Goal: Information Seeking & Learning: Find specific fact

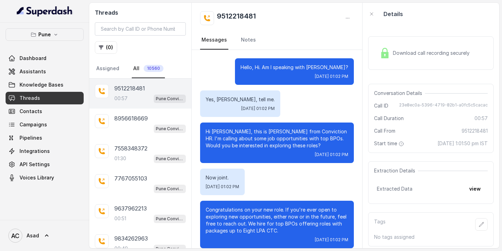
scroll to position [79, 0]
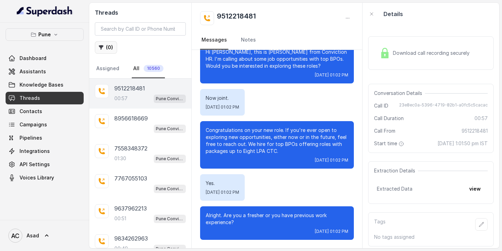
click at [108, 48] on button "( 0 )" at bounding box center [106, 47] width 22 height 13
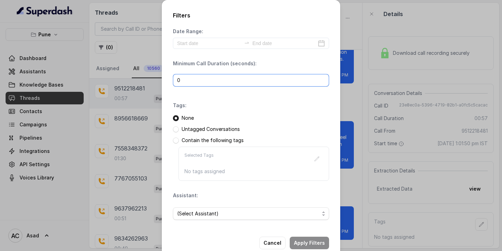
click at [206, 84] on input "0" at bounding box center [251, 80] width 156 height 13
click at [279, 243] on button "Cancel" at bounding box center [272, 242] width 26 height 13
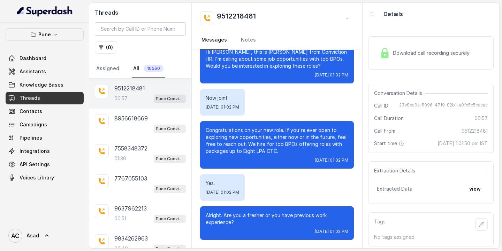
click at [136, 95] on div "00:57 Pune Conviction HR Outbound Assistant" at bounding box center [149, 98] width 71 height 9
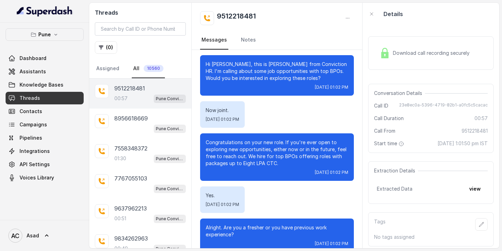
scroll to position [79, 0]
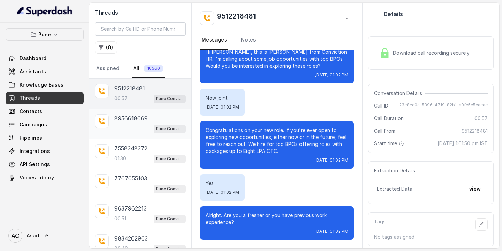
click at [132, 122] on p "8956618669" at bounding box center [130, 118] width 33 height 8
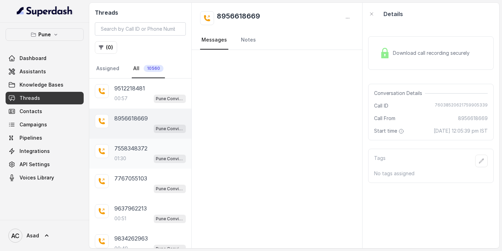
click at [132, 150] on p "7558348372" at bounding box center [130, 148] width 33 height 8
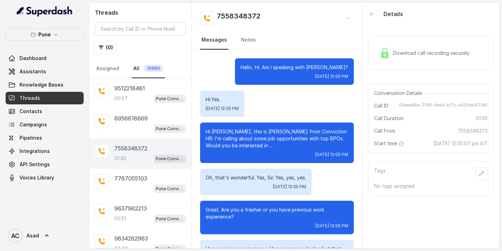
click at [407, 164] on div "Tags No tags assigned" at bounding box center [430, 178] width 125 height 34
click at [130, 86] on p "9512218481" at bounding box center [129, 88] width 31 height 8
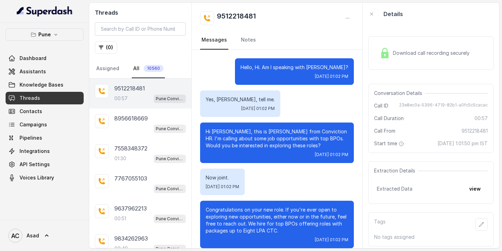
scroll to position [79, 0]
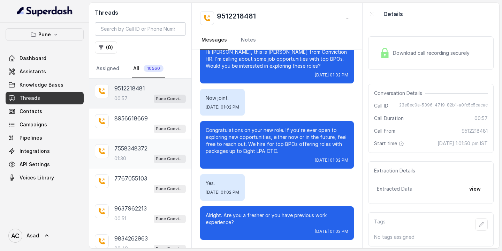
click at [132, 154] on div "01:30 Pune Conviction HR Outbound Assistant" at bounding box center [149, 158] width 71 height 9
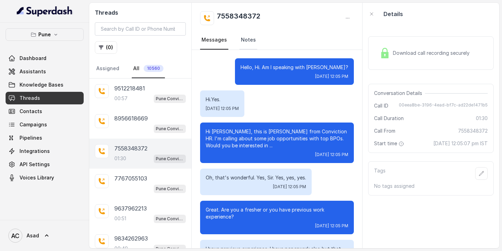
click at [245, 42] on link "Notes" at bounding box center [248, 40] width 18 height 19
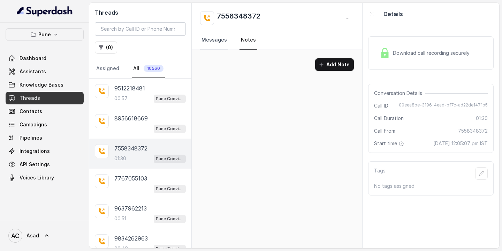
click at [216, 41] on link "Messages" at bounding box center [214, 40] width 28 height 19
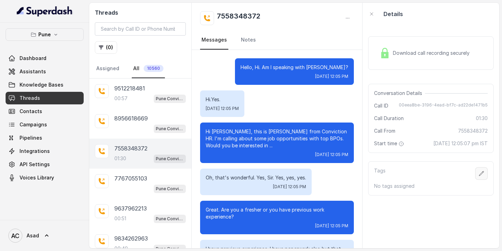
click at [482, 170] on icon "button" at bounding box center [481, 173] width 6 height 6
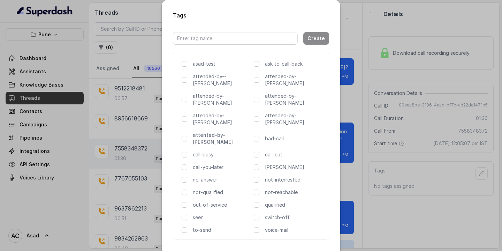
click at [198, 131] on p "attented-by-[PERSON_NAME]" at bounding box center [222, 138] width 58 height 14
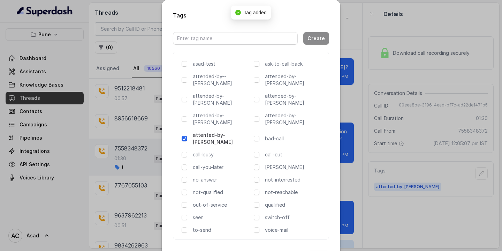
click at [319, 250] on button "Done" at bounding box center [318, 256] width 21 height 13
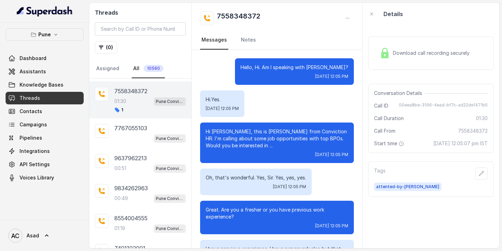
scroll to position [60, 0]
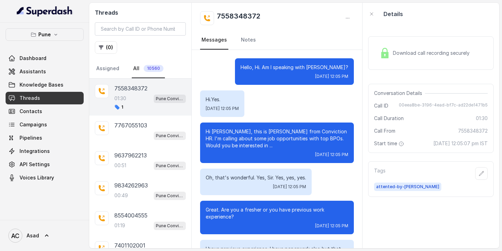
click at [124, 159] on div "9637962213 00:51 Pune Conviction HR Outbound Assistant" at bounding box center [149, 160] width 71 height 19
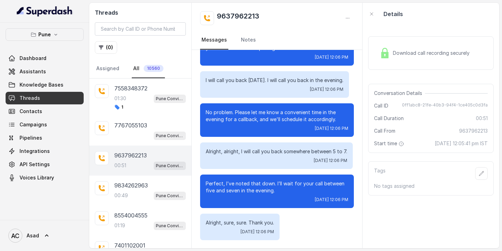
scroll to position [98, 0]
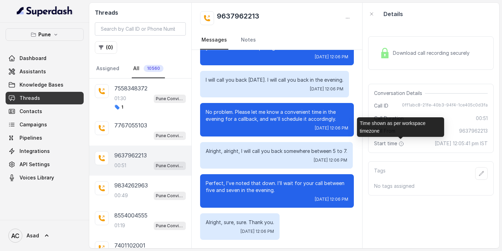
click at [400, 145] on icon at bounding box center [401, 144] width 6 height 6
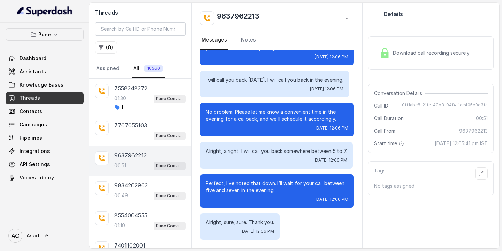
click at [420, 154] on div "Download call recording securely Conversation Details Call ID 0ff1abc8-21fe-40b…" at bounding box center [430, 136] width 137 height 223
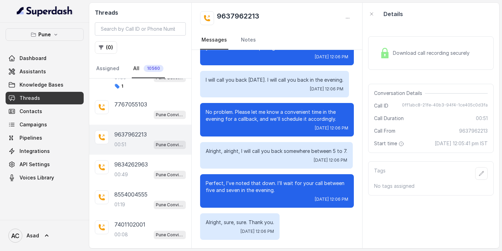
scroll to position [81, 0]
click at [138, 158] on div "9834262963 00:49 Pune Conviction HR Outbound Assistant" at bounding box center [140, 169] width 102 height 30
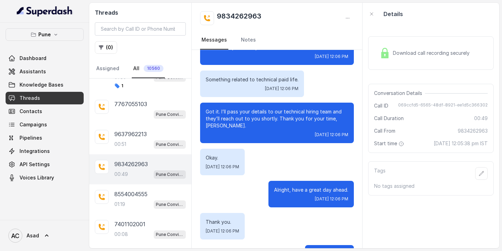
scroll to position [215, 0]
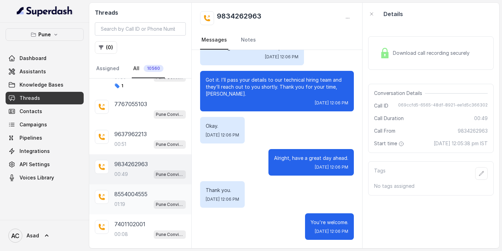
click at [118, 204] on p "01:19" at bounding box center [119, 203] width 11 height 7
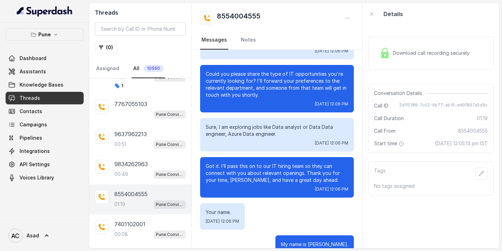
scroll to position [321, 0]
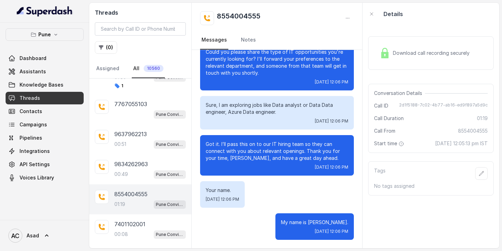
click at [132, 199] on div "01:19 Pune Conviction HR Outbound Assistant" at bounding box center [149, 203] width 71 height 9
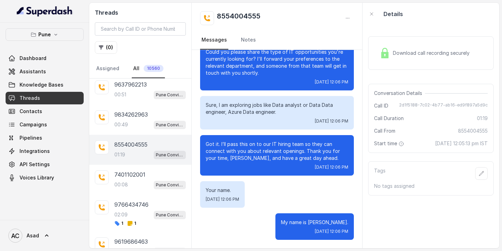
scroll to position [131, 0]
click at [130, 175] on p "7401102001" at bounding box center [129, 174] width 31 height 8
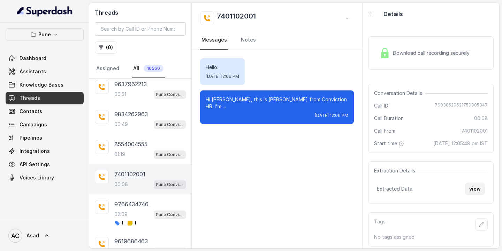
click at [474, 190] on button "view" at bounding box center [475, 188] width 20 height 13
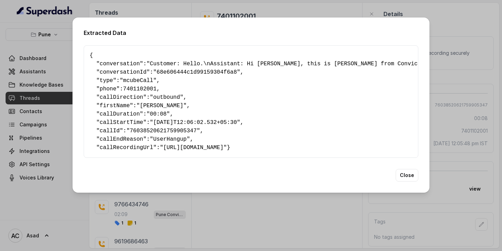
click at [236, 207] on div "Extracted Data { " conversation ": "Customer: Hello.\nAssistant: Hi [PERSON_NAM…" at bounding box center [251, 125] width 502 height 251
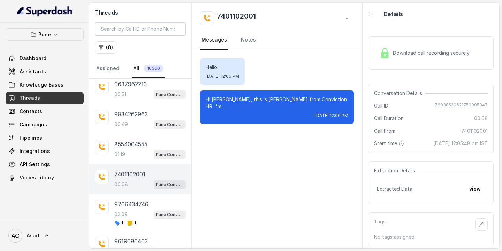
click at [129, 177] on p "7401102001" at bounding box center [129, 174] width 31 height 8
click at [135, 206] on p "9766434746" at bounding box center [131, 204] width 34 height 8
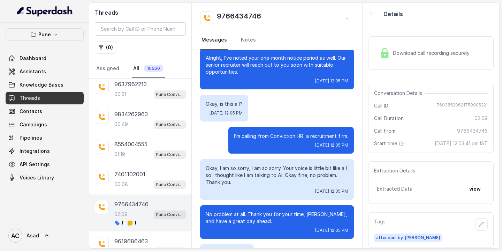
scroll to position [662, 0]
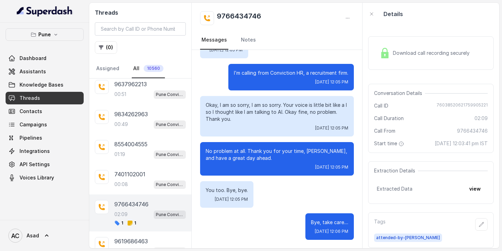
click at [143, 206] on p "9766434746" at bounding box center [131, 204] width 34 height 8
click at [245, 45] on link "Notes" at bounding box center [248, 40] width 18 height 19
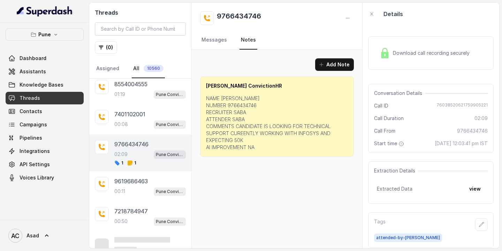
scroll to position [191, 0]
click at [131, 186] on div "00:11 Pune Conviction HR Outbound Assistant" at bounding box center [149, 190] width 71 height 9
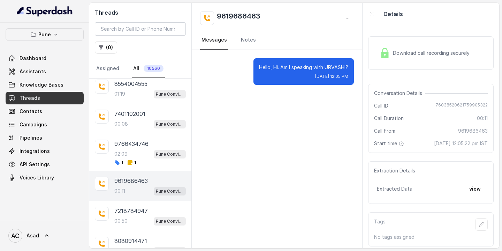
click at [231, 16] on h2 "9619686463" at bounding box center [239, 18] width 44 height 14
copy h2 "9619686463"
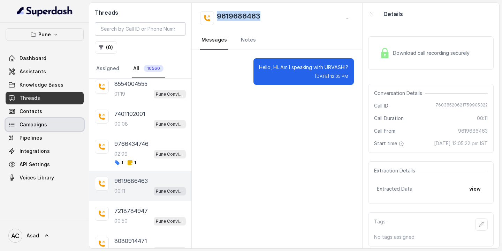
click at [39, 125] on span "Campaigns" at bounding box center [34, 124] width 28 height 7
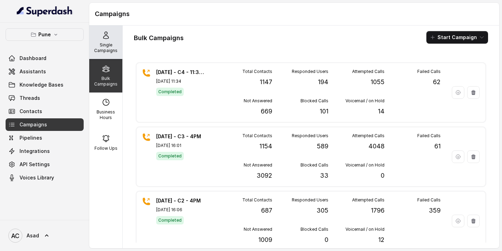
click at [111, 39] on div "Single Campaigns" at bounding box center [105, 41] width 33 height 33
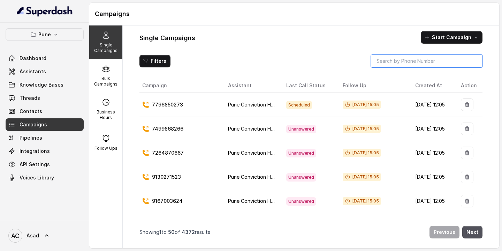
click at [401, 66] on input "search" at bounding box center [427, 61] width 112 height 13
paste input "9619686463"
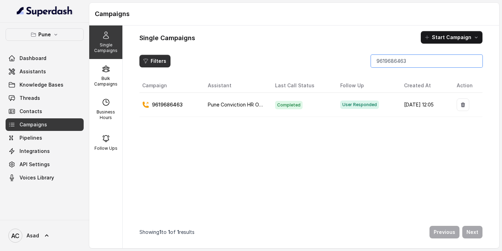
type input "9619686463"
click at [158, 60] on button "Filters" at bounding box center [154, 61] width 31 height 13
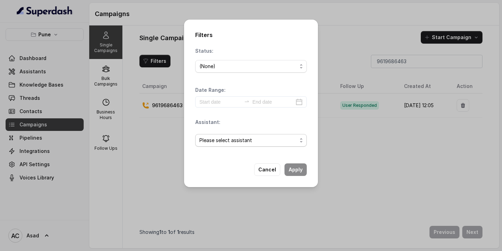
click at [224, 141] on span "Please select assistant" at bounding box center [248, 140] width 98 height 8
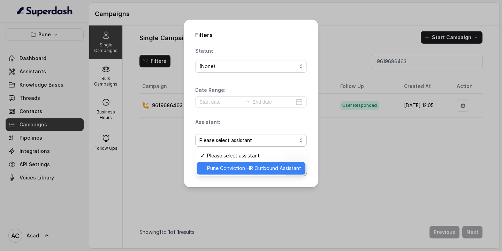
click at [229, 169] on span "Pune Conviction HR Outbound Assistant" at bounding box center [254, 168] width 94 height 8
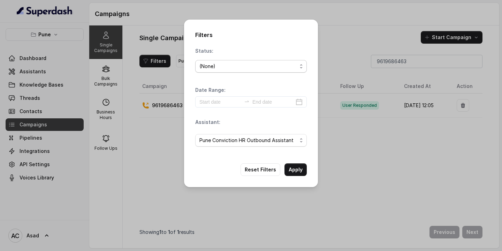
click at [227, 67] on div "(None)" at bounding box center [248, 66] width 98 height 8
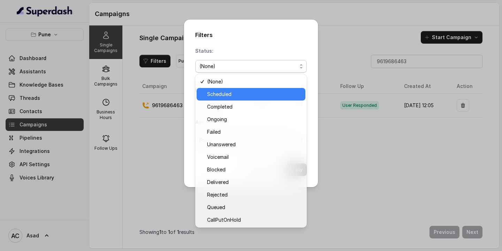
click at [215, 96] on span "Scheduled" at bounding box center [254, 94] width 94 height 8
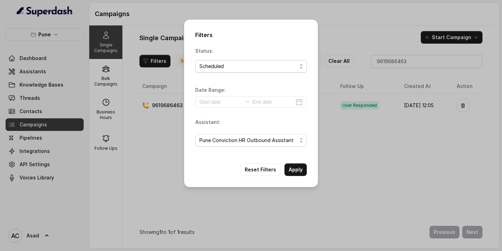
click at [224, 69] on div "Scheduled" at bounding box center [248, 66] width 98 height 8
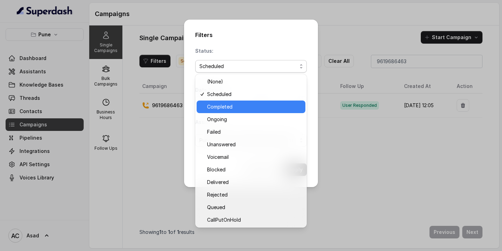
click at [217, 109] on span "Completed" at bounding box center [254, 106] width 94 height 8
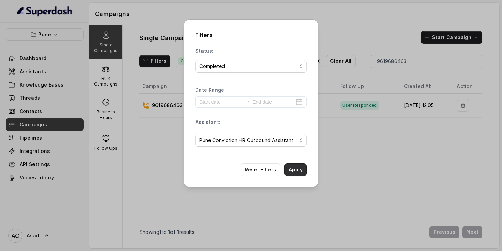
click at [292, 167] on button "Apply" at bounding box center [295, 169] width 22 height 13
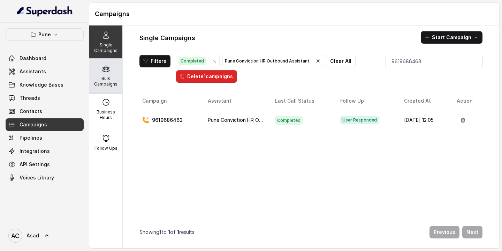
click at [107, 78] on p "Bulk Campaigns" at bounding box center [106, 81] width 28 height 11
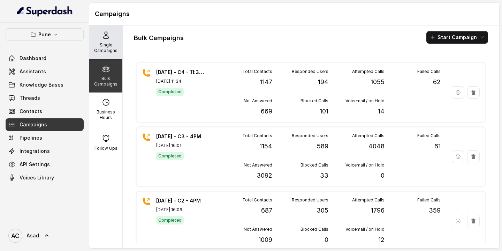
click at [108, 43] on p "Single Campaigns" at bounding box center [106, 47] width 28 height 11
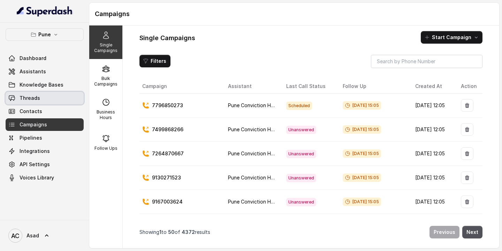
click at [43, 98] on link "Threads" at bounding box center [45, 98] width 78 height 13
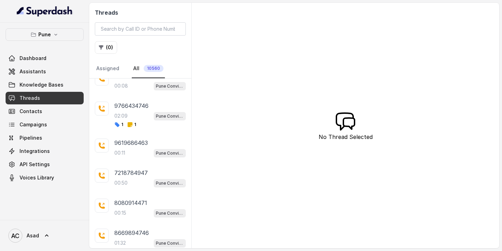
scroll to position [209, 0]
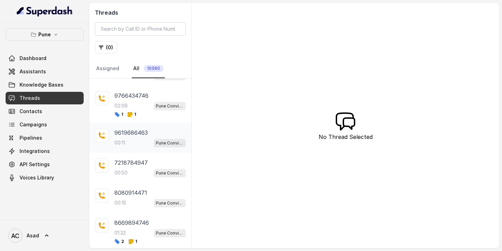
click at [128, 138] on div "00:11 Pune Conviction HR Outbound Assistant" at bounding box center [149, 142] width 71 height 9
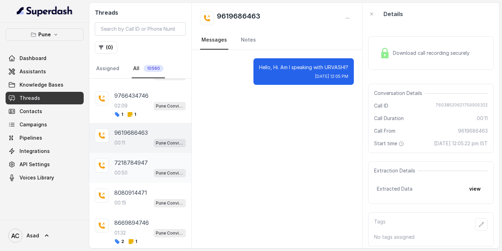
click at [125, 163] on p "7218784947" at bounding box center [130, 162] width 33 height 8
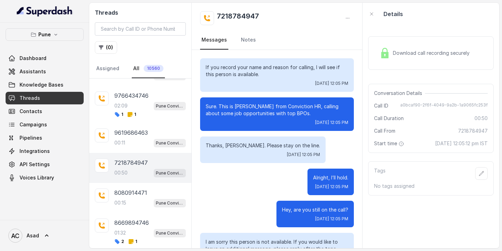
scroll to position [26, 0]
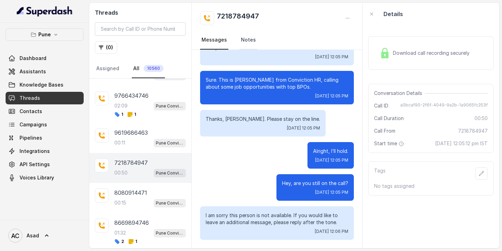
click at [248, 43] on link "Notes" at bounding box center [248, 40] width 18 height 19
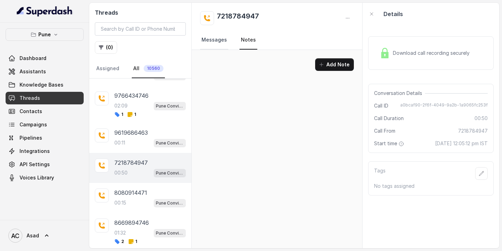
click at [217, 38] on link "Messages" at bounding box center [214, 40] width 28 height 19
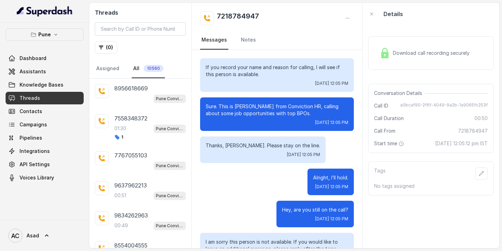
click at [110, 54] on div "Threads ( 0 ) Assigned All 10560" at bounding box center [140, 41] width 102 height 76
click at [107, 47] on button "( 0 )" at bounding box center [106, 47] width 22 height 13
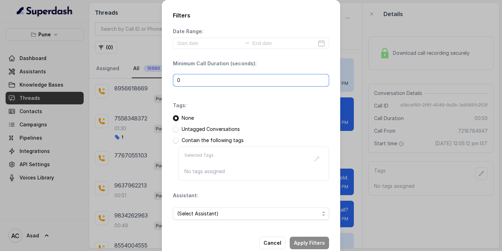
click at [201, 78] on input "0" at bounding box center [251, 80] width 156 height 13
click at [369, 26] on div "Filters Date Range: Minimum Call Duration (seconds): 0 Tags: None Untagged Conv…" at bounding box center [251, 125] width 502 height 251
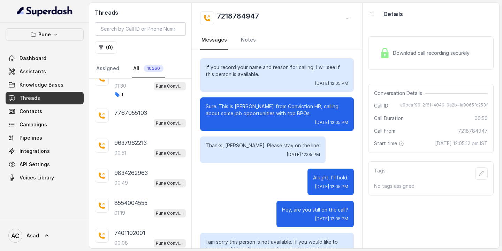
scroll to position [44, 0]
click at [136, 118] on div "Pune Conviction HR Outbound Assistant" at bounding box center [149, 121] width 71 height 9
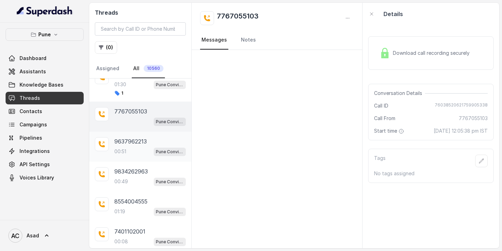
click at [132, 148] on div "00:51 Pune Conviction HR Outbound Assistant" at bounding box center [149, 151] width 71 height 9
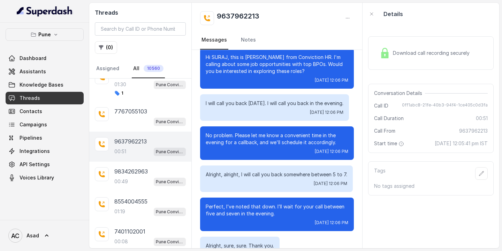
scroll to position [98, 0]
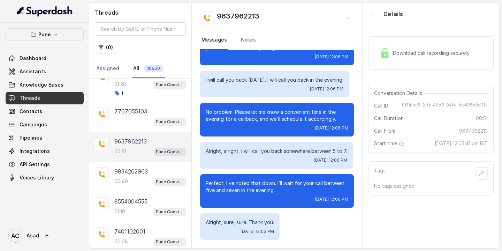
click at [238, 17] on h2 "9637962213" at bounding box center [238, 18] width 43 height 14
copy h2 "9637962213"
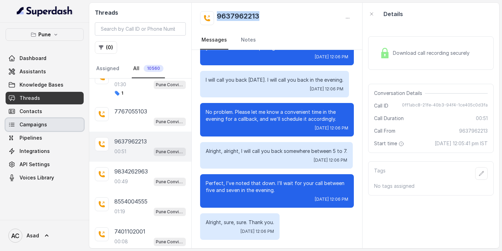
click at [34, 124] on span "Campaigns" at bounding box center [34, 124] width 28 height 7
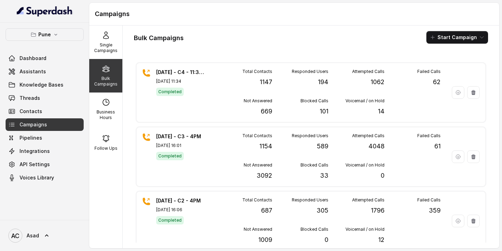
click at [108, 79] on p "Bulk Campaigns" at bounding box center [106, 81] width 28 height 11
click at [104, 42] on p "Single Campaigns" at bounding box center [106, 47] width 28 height 11
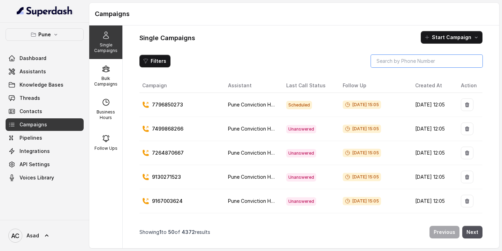
click at [412, 60] on input "search" at bounding box center [427, 61] width 112 height 13
paste input "9637962213"
type input "9637962213"
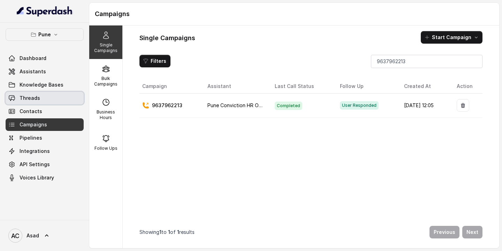
click at [36, 99] on span "Threads" at bounding box center [30, 97] width 21 height 7
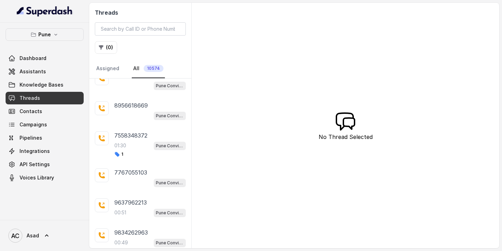
scroll to position [401, 0]
click at [131, 137] on p "7558348372" at bounding box center [130, 136] width 33 height 8
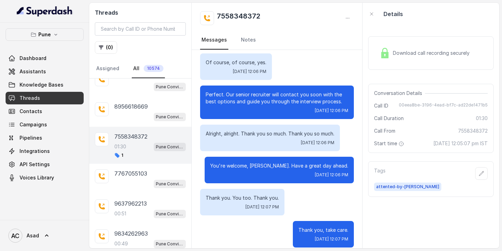
scroll to position [594, 0]
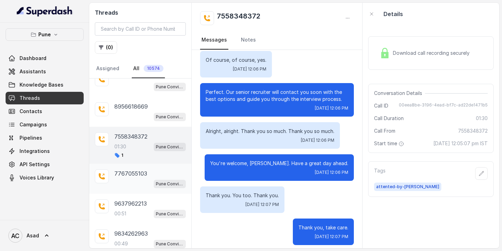
click at [127, 175] on div "7767055103 Pune Conviction HR Outbound Assistant" at bounding box center [149, 178] width 71 height 19
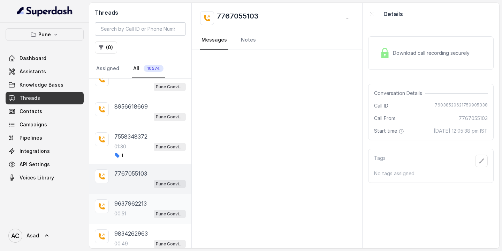
click at [135, 201] on p "9637962213" at bounding box center [130, 203] width 32 height 8
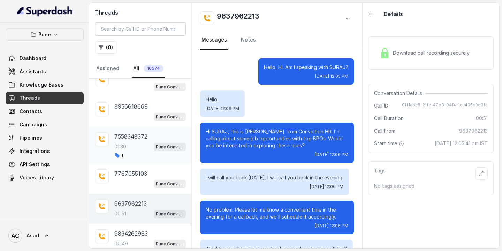
click at [136, 142] on div "01:30 Pune Conviction HR Outbound Assistant" at bounding box center [149, 146] width 71 height 9
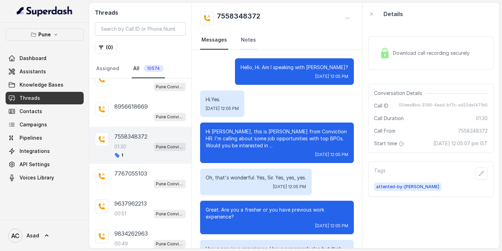
click at [247, 39] on link "Notes" at bounding box center [248, 40] width 18 height 19
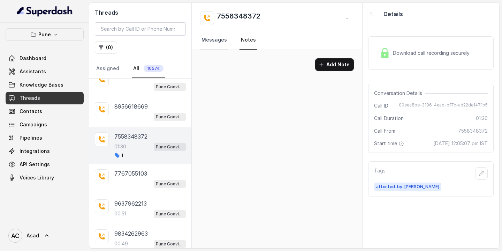
click at [214, 43] on link "Messages" at bounding box center [214, 40] width 28 height 19
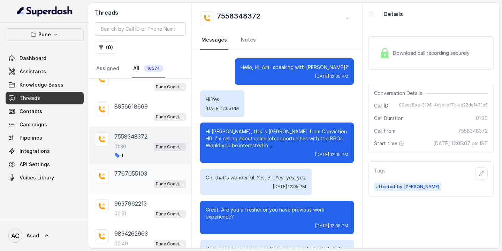
click at [134, 172] on p "7767055103" at bounding box center [130, 173] width 33 height 8
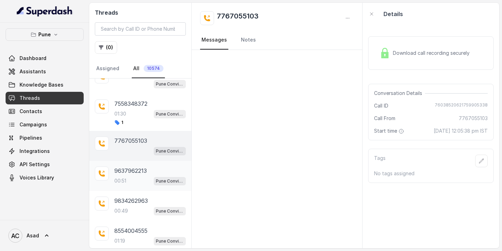
scroll to position [440, 0]
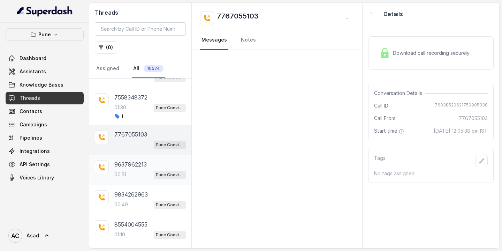
click at [133, 170] on div "00:51 Pune Conviction HR Outbound Assistant" at bounding box center [149, 174] width 71 height 9
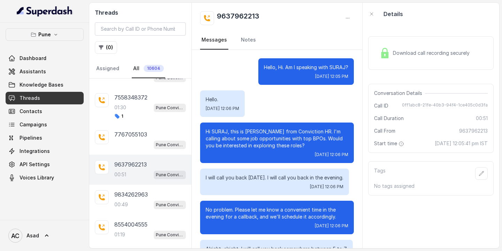
scroll to position [98, 0]
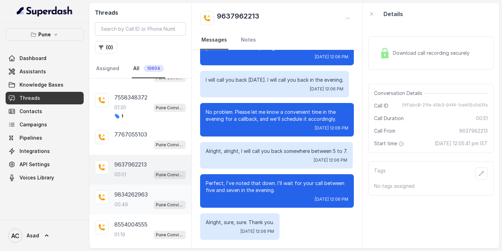
click at [131, 195] on p "9834262963" at bounding box center [130, 194] width 33 height 8
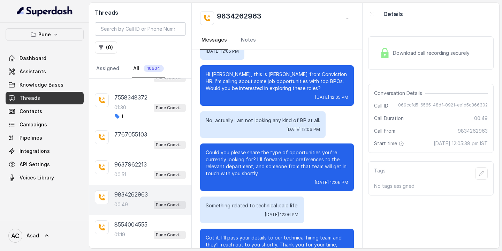
scroll to position [215, 0]
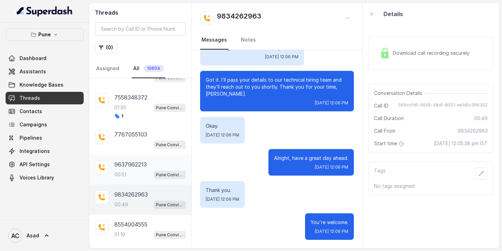
click at [129, 170] on div "00:51 Pune Conviction HR Outbound Assistant" at bounding box center [149, 174] width 71 height 9
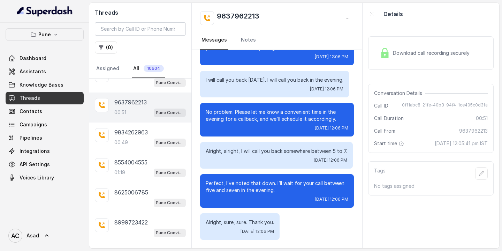
scroll to position [503, 0]
click at [131, 160] on p "8554004555" at bounding box center [130, 162] width 33 height 8
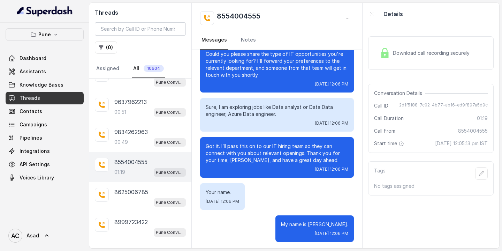
scroll to position [321, 0]
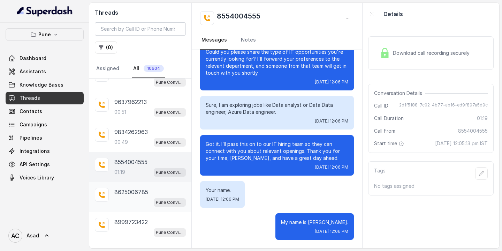
click at [127, 193] on div "8625006785 Pune Conviction HR Outbound Assistant" at bounding box center [149, 196] width 71 height 19
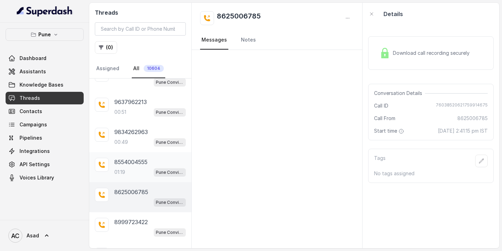
click at [129, 170] on div "01:19 Pune Conviction HR Outbound Assistant" at bounding box center [149, 171] width 71 height 9
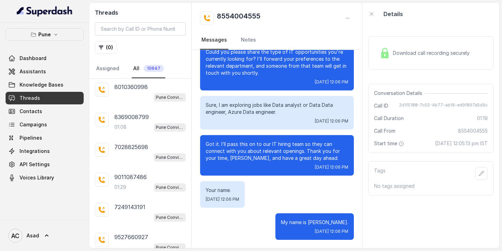
scroll to position [1221, 0]
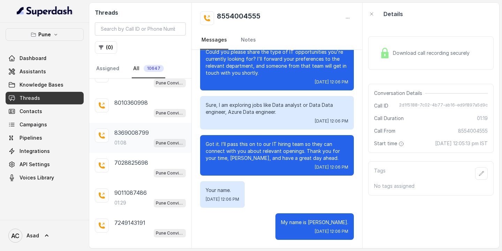
click at [133, 129] on p "8369008799" at bounding box center [131, 132] width 35 height 8
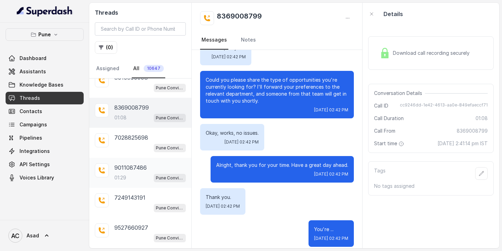
scroll to position [1219, 0]
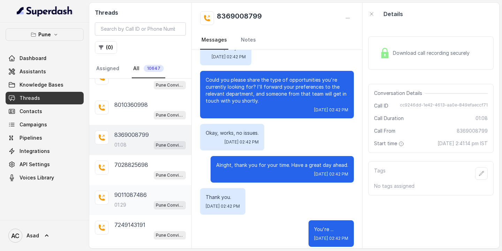
click at [118, 190] on p "9011087486" at bounding box center [130, 194] width 32 height 8
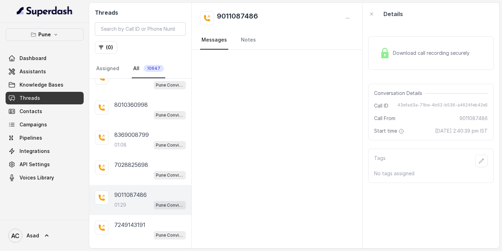
click at [134, 190] on p "9011087486" at bounding box center [130, 194] width 32 height 8
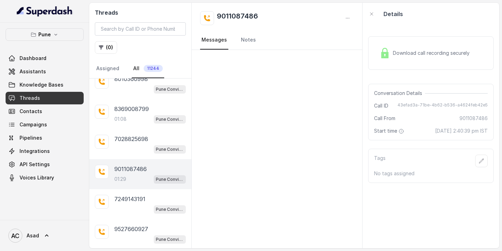
scroll to position [1246, 0]
click at [126, 175] on p "01:29" at bounding box center [120, 178] width 12 height 7
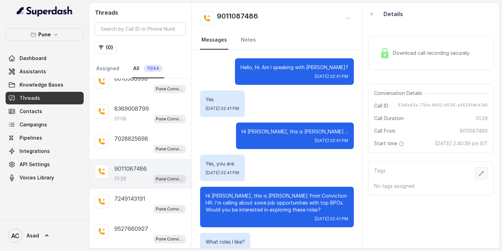
click at [481, 171] on icon "button" at bounding box center [481, 173] width 6 height 6
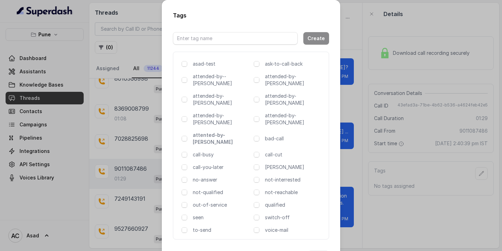
click at [199, 131] on p "attented-by-[PERSON_NAME]" at bounding box center [222, 138] width 58 height 14
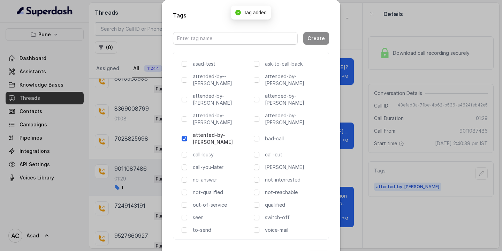
click at [318, 250] on button "Done" at bounding box center [318, 256] width 21 height 13
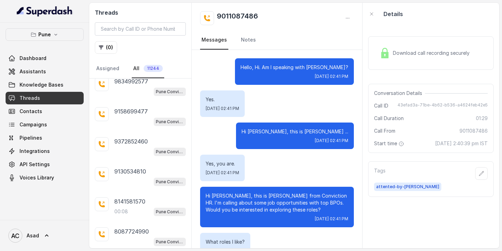
scroll to position [1535, 0]
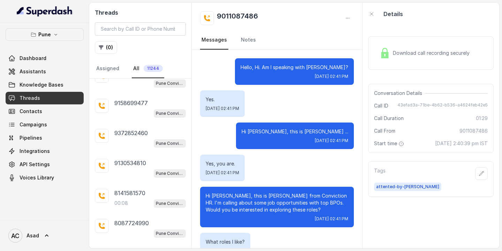
click at [138, 198] on div "00:08 Pune Conviction HR Outbound Assistant" at bounding box center [149, 202] width 71 height 9
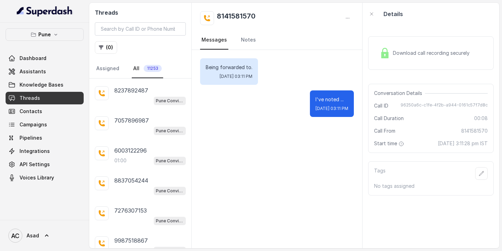
scroll to position [2146, 0]
click at [141, 171] on div "6003122296 01:00 Pune Conviction HR Outbound Assistant" at bounding box center [140, 186] width 102 height 30
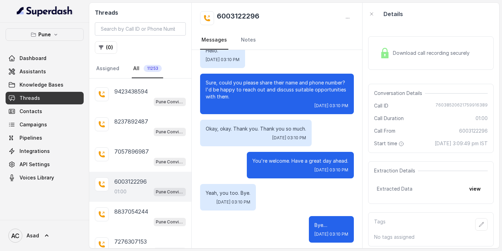
scroll to position [279, 0]
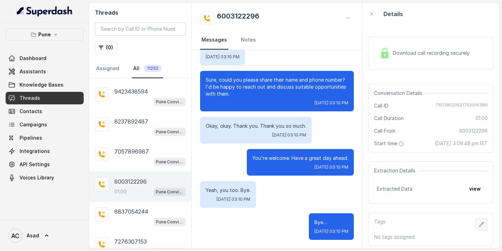
click at [484, 227] on button "button" at bounding box center [481, 224] width 13 height 13
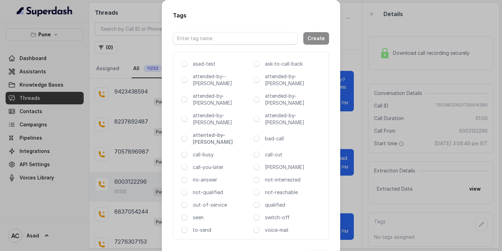
click at [198, 131] on p "attented-by-[PERSON_NAME]" at bounding box center [222, 138] width 58 height 14
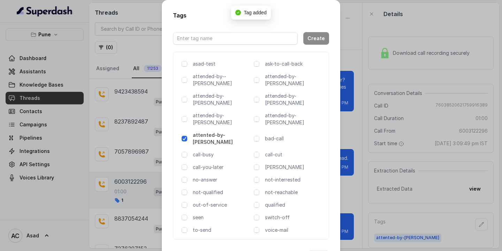
click at [319, 250] on button "Done" at bounding box center [318, 256] width 21 height 13
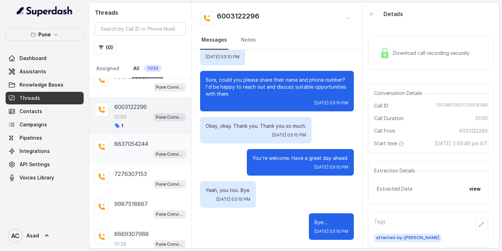
scroll to position [2240, 0]
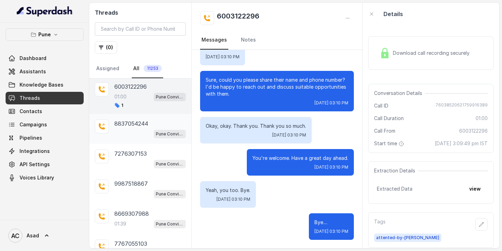
click at [135, 209] on div "8669307988 01:39 Pune Conviction HR Outbound Assistant" at bounding box center [149, 218] width 71 height 19
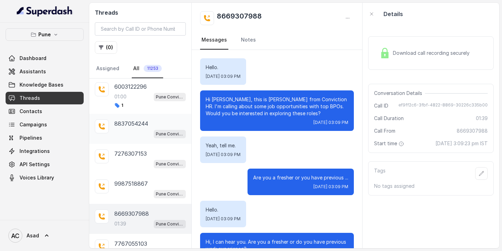
scroll to position [624, 0]
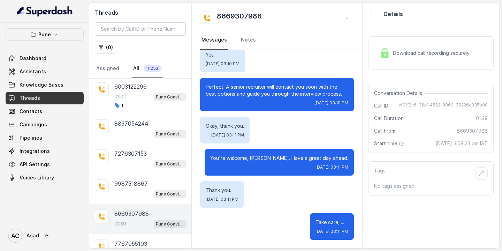
click at [131, 209] on div "8669307988 01:39 Pune Conviction HR Outbound Assistant" at bounding box center [149, 218] width 71 height 19
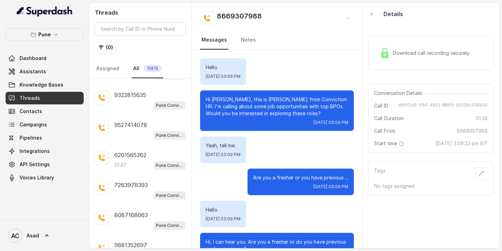
scroll to position [2466, 0]
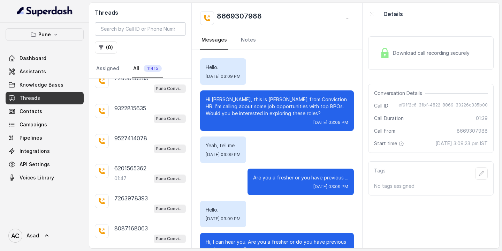
click at [138, 164] on div "6201565362 01:47 Pune Conviction HR Outbound Assistant" at bounding box center [149, 173] width 71 height 19
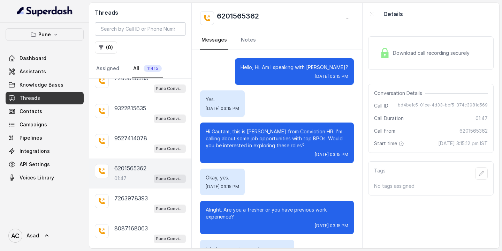
scroll to position [638, 0]
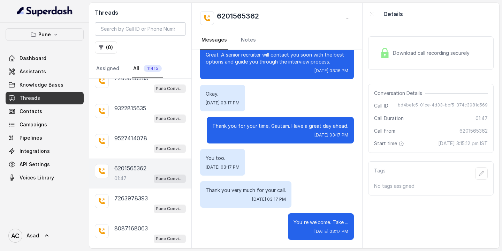
click at [122, 164] on p "6201565362" at bounding box center [130, 168] width 32 height 8
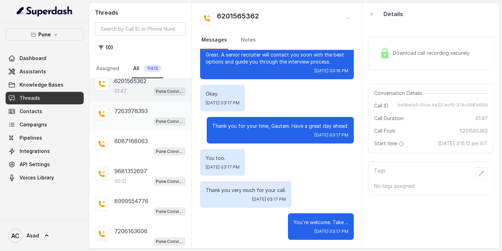
scroll to position [2561, 0]
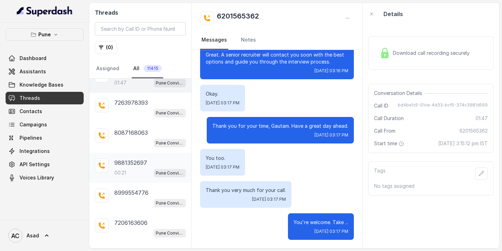
click at [133, 168] on div "00:21 Pune Conviction HR Outbound Assistant" at bounding box center [149, 172] width 71 height 9
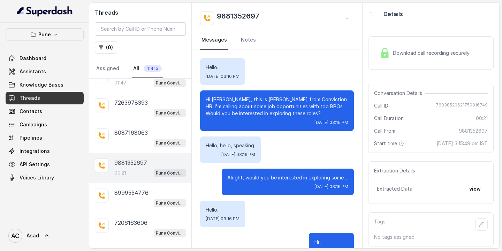
scroll to position [20, 0]
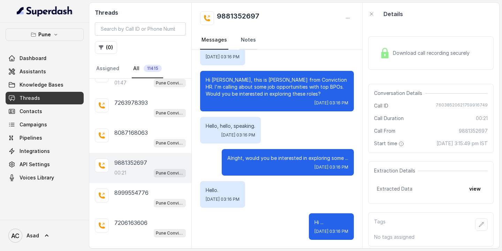
click at [246, 40] on link "Notes" at bounding box center [248, 40] width 18 height 19
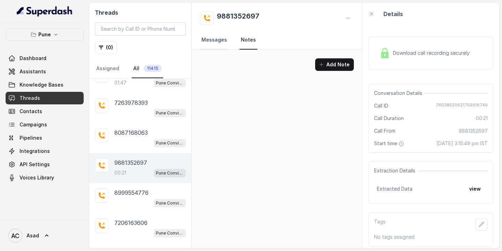
click at [220, 39] on link "Messages" at bounding box center [214, 40] width 28 height 19
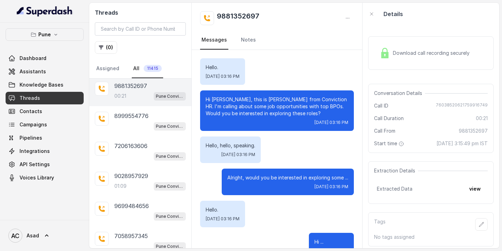
scroll to position [2638, 0]
click at [130, 166] on div "9028957929 01:09 Pune Conviction HR Outbound Assistant" at bounding box center [140, 181] width 102 height 30
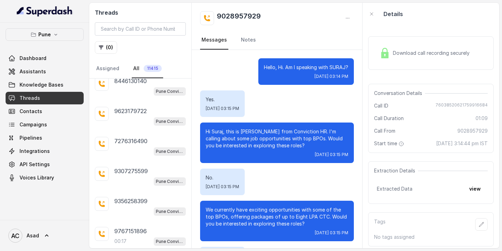
scroll to position [2866, 0]
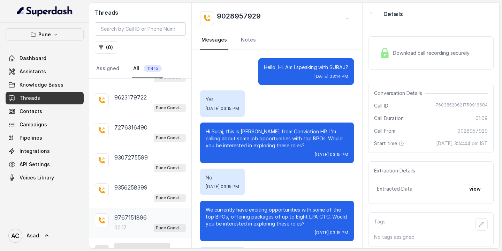
click at [127, 213] on p "9767151896" at bounding box center [130, 217] width 32 height 8
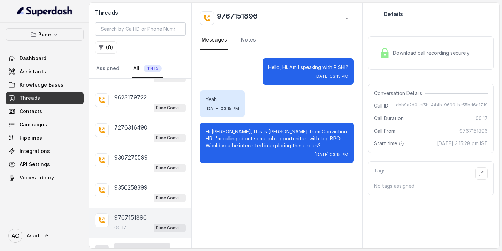
click at [410, 56] on span "Download call recording securely" at bounding box center [432, 52] width 79 height 7
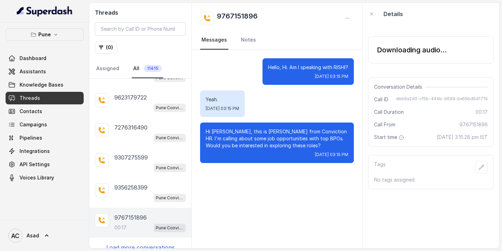
scroll to position [2858, 0]
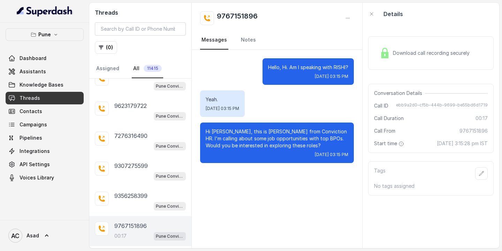
click at [408, 51] on span "Download call recording securely" at bounding box center [432, 52] width 79 height 7
click at [387, 51] on img at bounding box center [385, 53] width 10 height 10
click at [141, 250] on p "Load more conversations" at bounding box center [140, 255] width 68 height 8
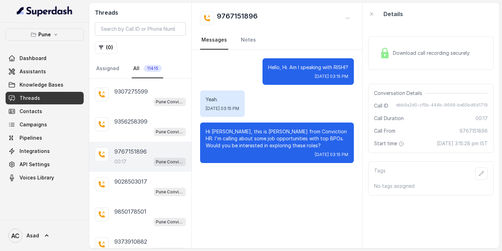
scroll to position [2932, 0]
click at [386, 55] on img at bounding box center [385, 53] width 10 height 10
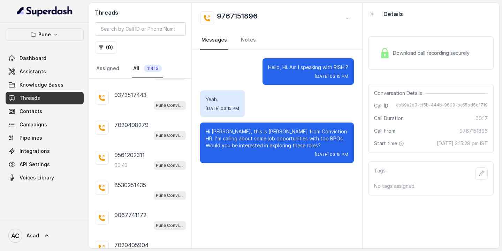
scroll to position [3323, 0]
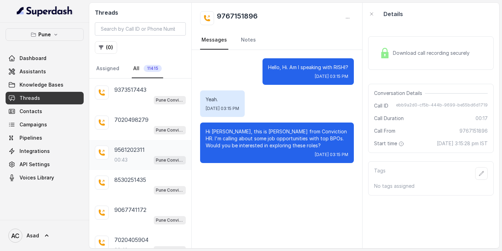
click at [137, 145] on p "9561202311" at bounding box center [129, 149] width 30 height 8
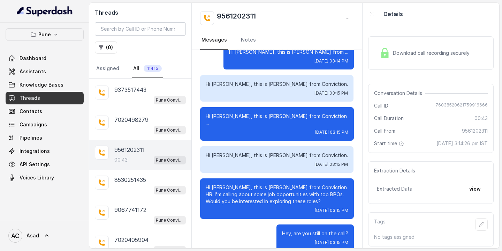
scroll to position [52, 0]
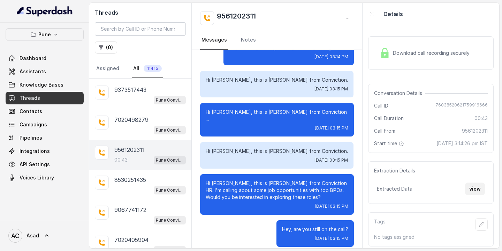
click at [477, 190] on button "view" at bounding box center [475, 188] width 20 height 13
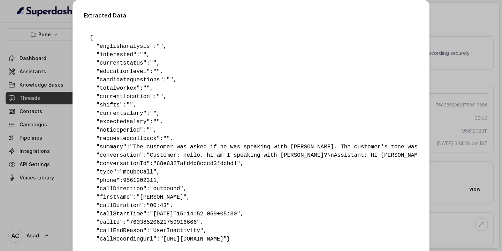
click at [477, 20] on div "Extracted Data { " englishanalysis ": "" , " interested ": "" , " currentstatus…" at bounding box center [251, 125] width 502 height 251
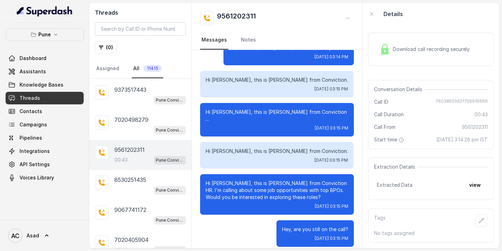
scroll to position [0, 0]
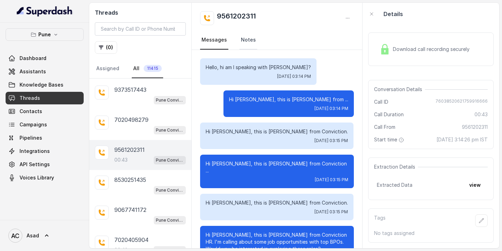
click at [253, 42] on link "Notes" at bounding box center [248, 40] width 18 height 19
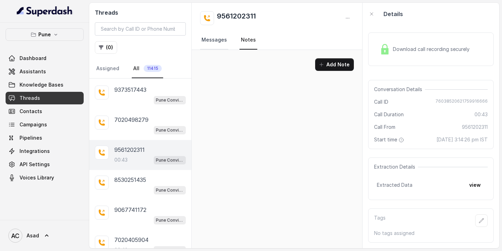
click at [216, 42] on link "Messages" at bounding box center [214, 40] width 28 height 19
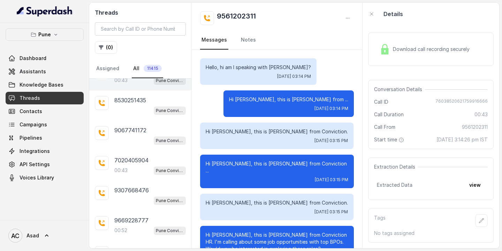
scroll to position [3407, 0]
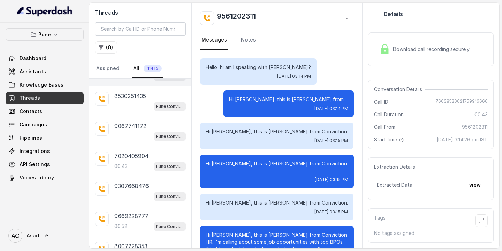
click at [132, 152] on p "7020405904" at bounding box center [131, 156] width 34 height 8
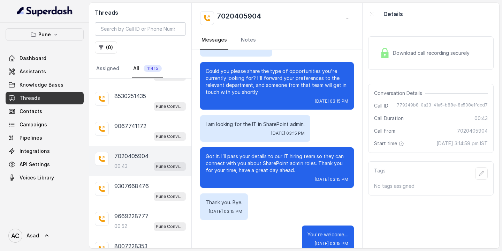
scroll to position [118, 0]
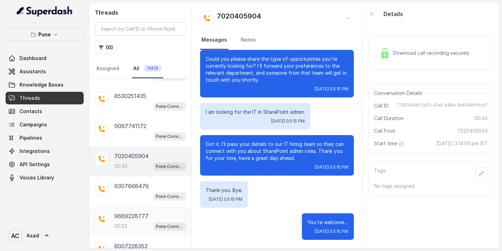
click at [129, 221] on div "00:52 Pune Conviction HR Outbound Assistant" at bounding box center [149, 225] width 71 height 9
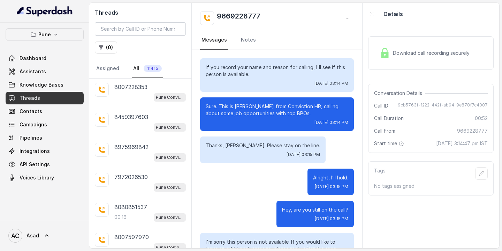
scroll to position [3558, 0]
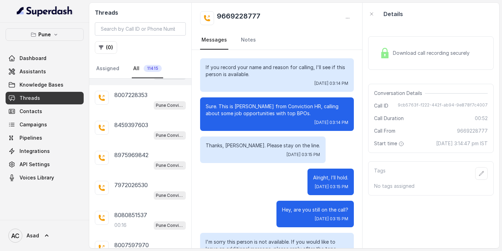
click at [140, 210] on div "8080851537 00:16 Pune Conviction HR Outbound Assistant" at bounding box center [149, 219] width 71 height 19
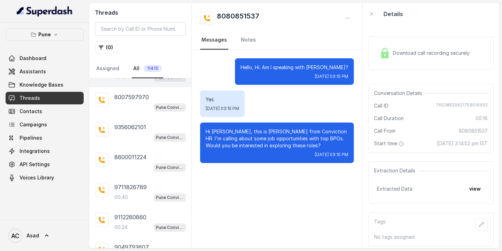
scroll to position [3699, 0]
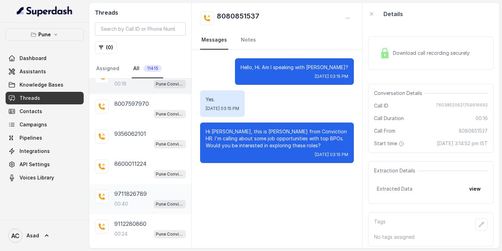
click at [130, 199] on div "00:40 Pune Conviction HR Outbound Assistant" at bounding box center [149, 203] width 71 height 9
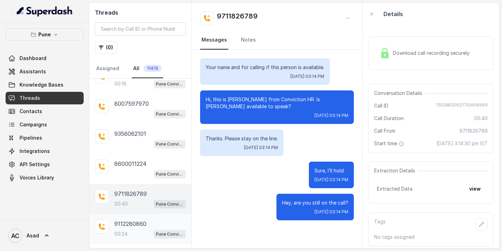
click at [120, 219] on div "9112280860 00:24 Pune Conviction HR Outbound Assistant" at bounding box center [149, 228] width 71 height 19
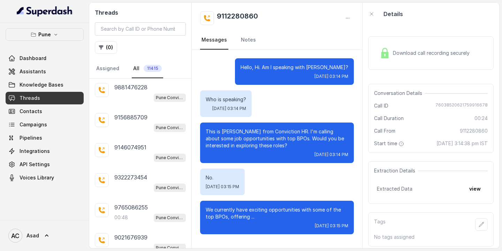
scroll to position [3925, 0]
click at [141, 202] on p "9765086255" at bounding box center [130, 206] width 33 height 8
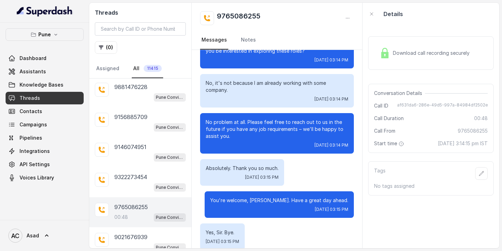
scroll to position [151, 0]
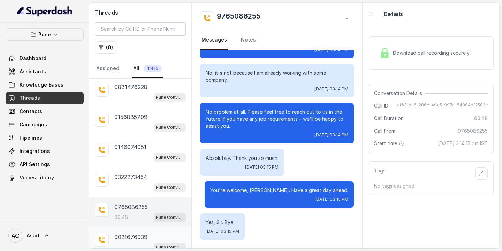
click at [134, 232] on p "9021676939" at bounding box center [130, 236] width 33 height 8
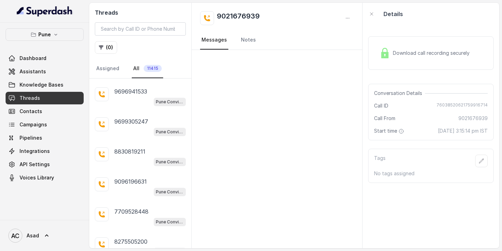
scroll to position [4391, 0]
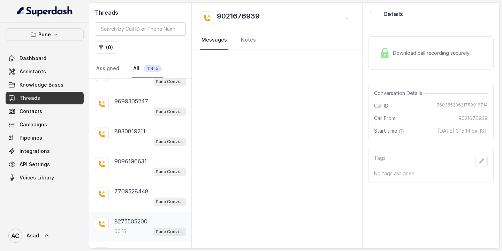
click at [135, 227] on div "00:15 Pune Conviction HR Outbound Assistant" at bounding box center [149, 231] width 71 height 9
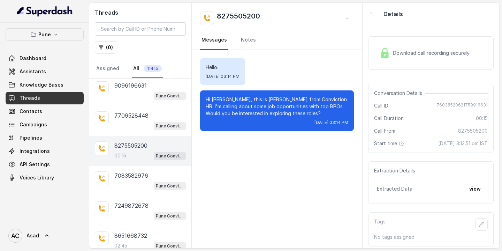
scroll to position [4499, 0]
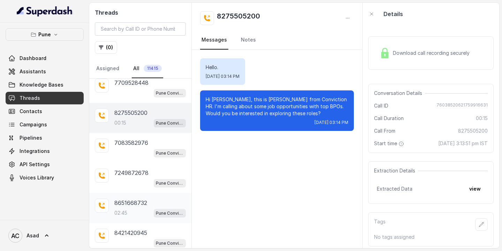
click at [131, 208] on div "02:45 Pune Conviction HR Outbound Assistant" at bounding box center [149, 212] width 71 height 9
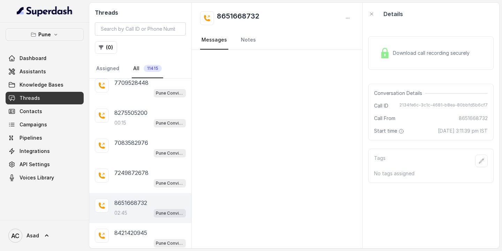
click at [126, 209] on p "02:45" at bounding box center [120, 212] width 13 height 7
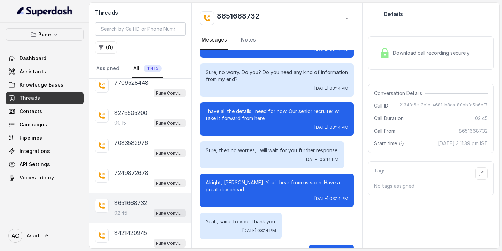
scroll to position [1006, 0]
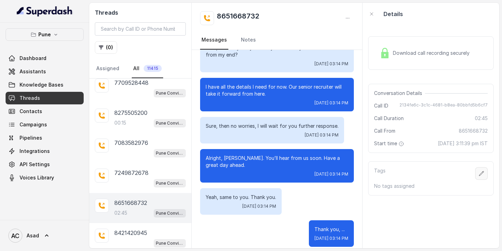
click at [484, 174] on button "button" at bounding box center [481, 173] width 13 height 13
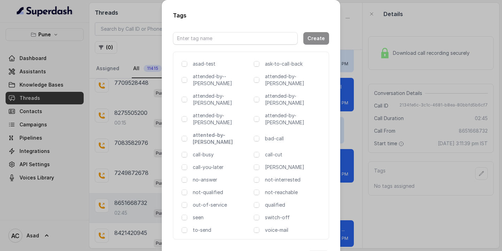
click at [205, 131] on p "attented-by-[PERSON_NAME]" at bounding box center [222, 138] width 58 height 14
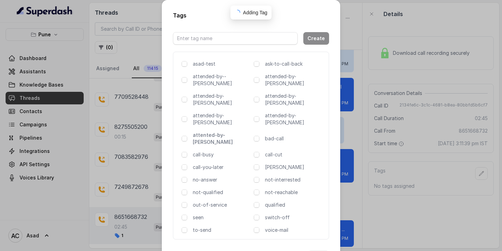
scroll to position [4513, 0]
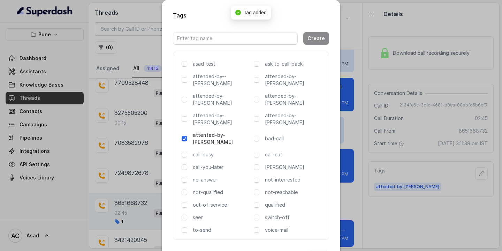
click at [317, 250] on button "Done" at bounding box center [318, 256] width 21 height 13
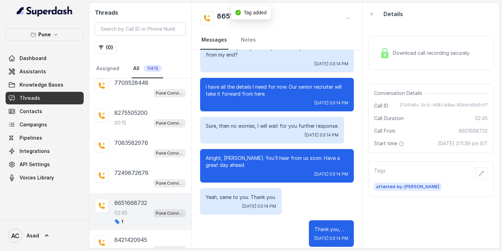
click at [223, 16] on h2 "8651668732" at bounding box center [238, 18] width 43 height 14
click at [303, 23] on div "8651668732" at bounding box center [277, 18] width 154 height 14
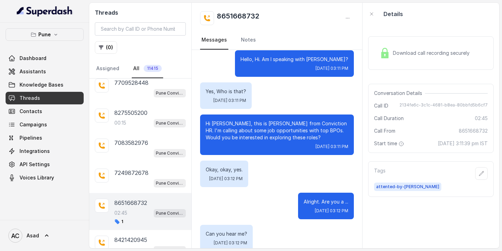
scroll to position [0, 0]
